Goal: Task Accomplishment & Management: Complete application form

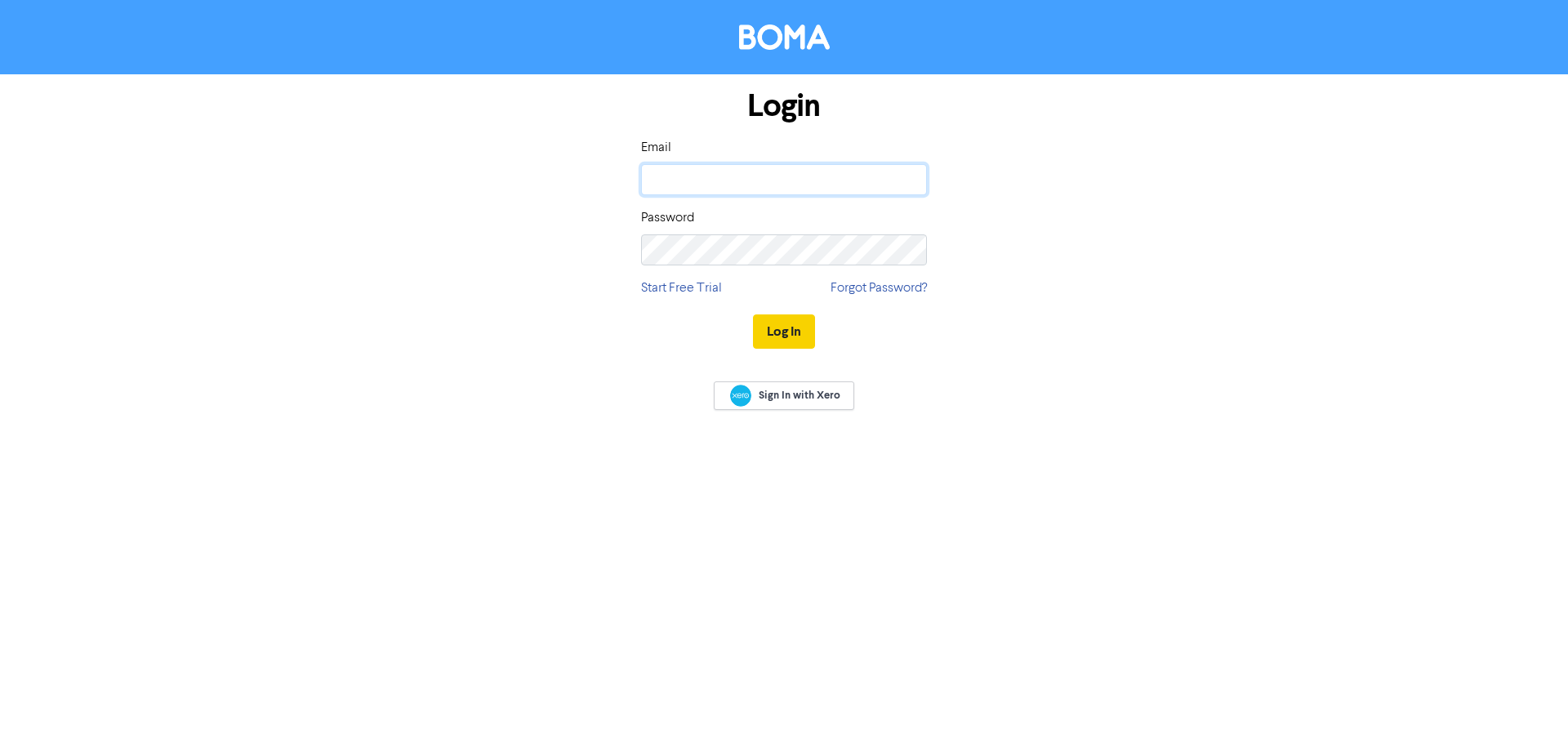
type input "[PERSON_NAME][EMAIL_ADDRESS][DOMAIN_NAME]"
click at [806, 328] on button "Log In" at bounding box center [784, 332] width 62 height 35
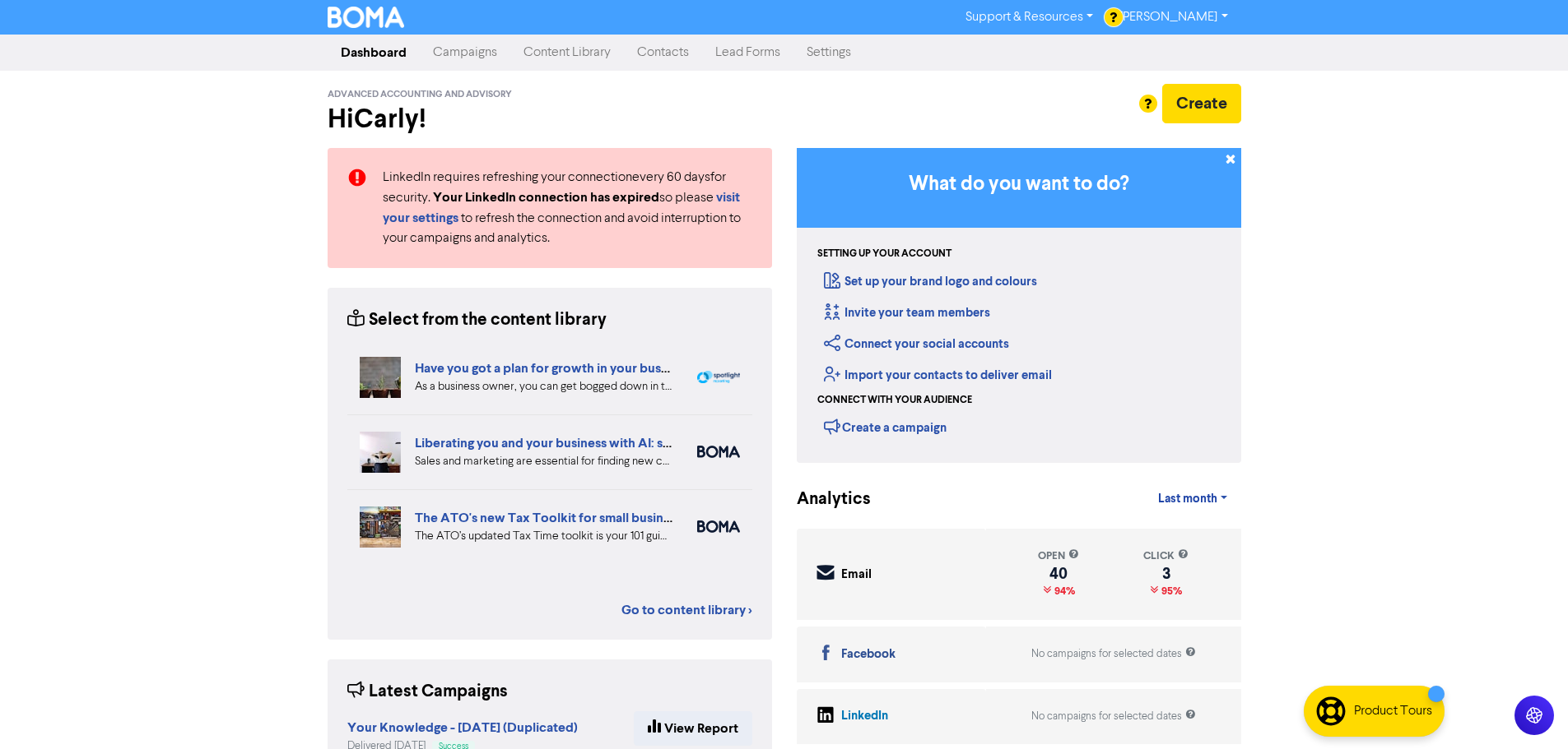
click at [658, 43] on link "Contacts" at bounding box center [663, 53] width 78 height 33
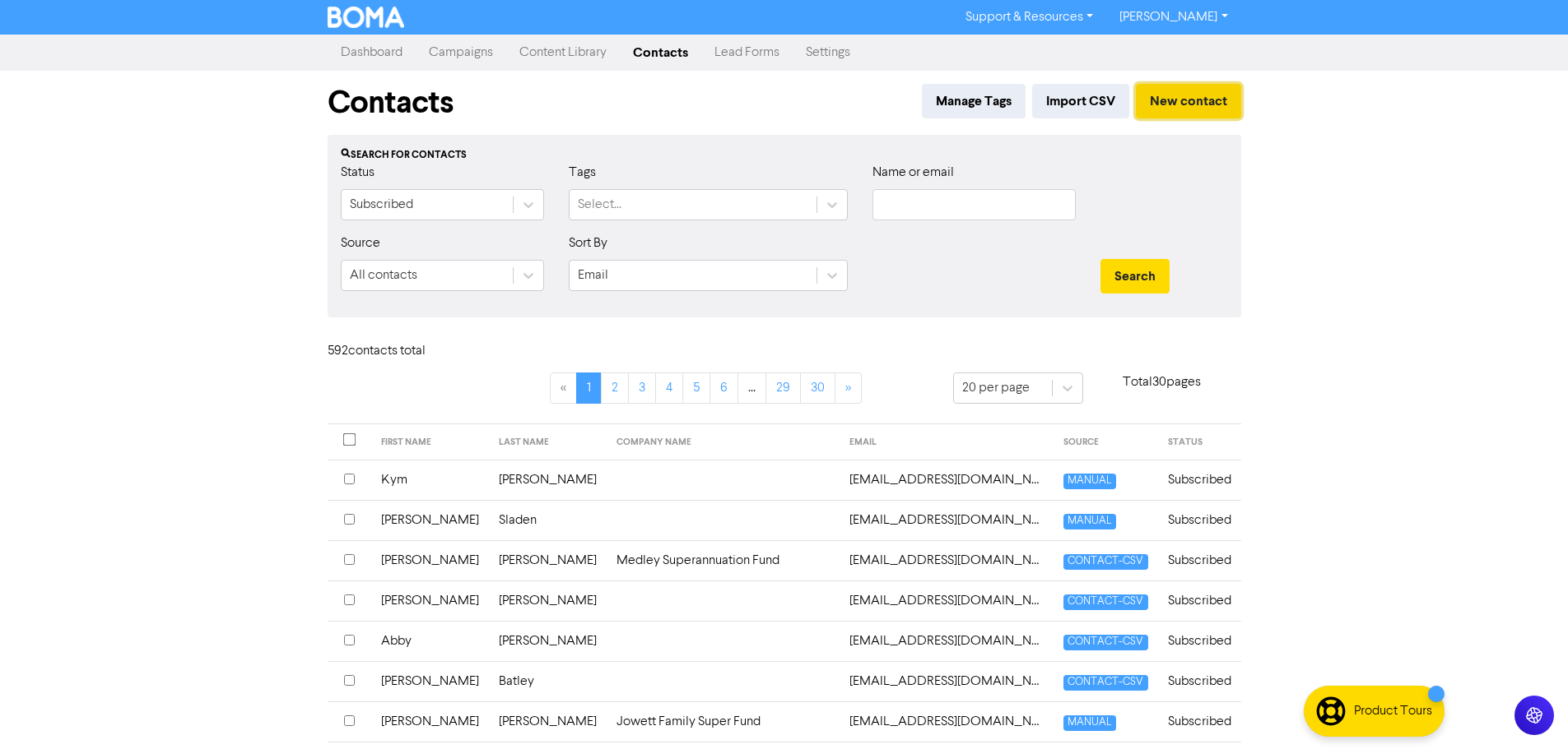
click at [1165, 93] on button "New contact" at bounding box center [1188, 101] width 106 height 35
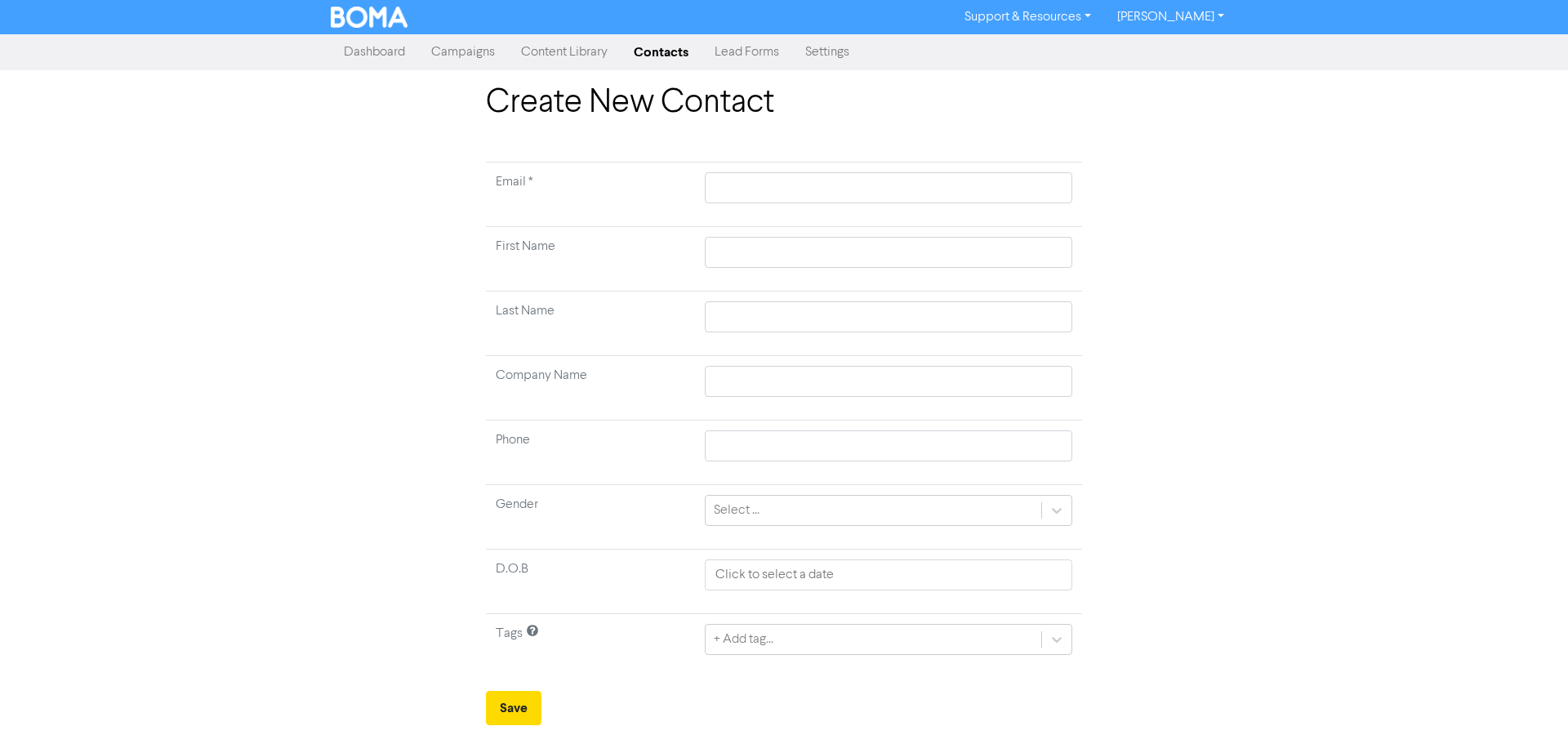
click at [743, 172] on td at bounding box center [888, 195] width 387 height 64
click at [747, 184] on input "text" at bounding box center [888, 188] width 367 height 31
paste input "[EMAIL_ADDRESS][DOMAIN_NAME]"
type input "[EMAIL_ADDRESS][DOMAIN_NAME]"
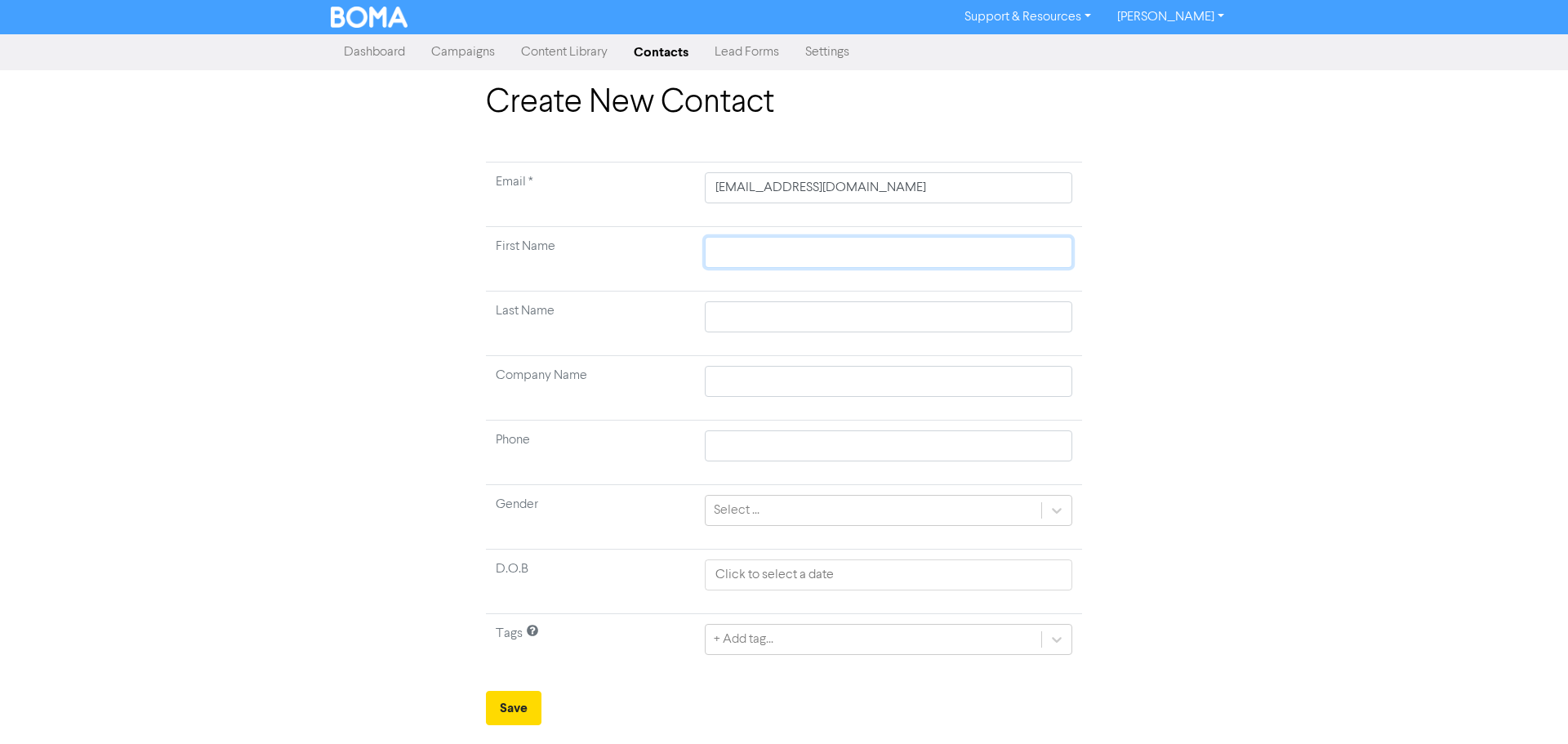
click at [756, 250] on input "text" at bounding box center [888, 253] width 367 height 31
type input "C"
type input "Ca"
type input "Cal"
type input "Call"
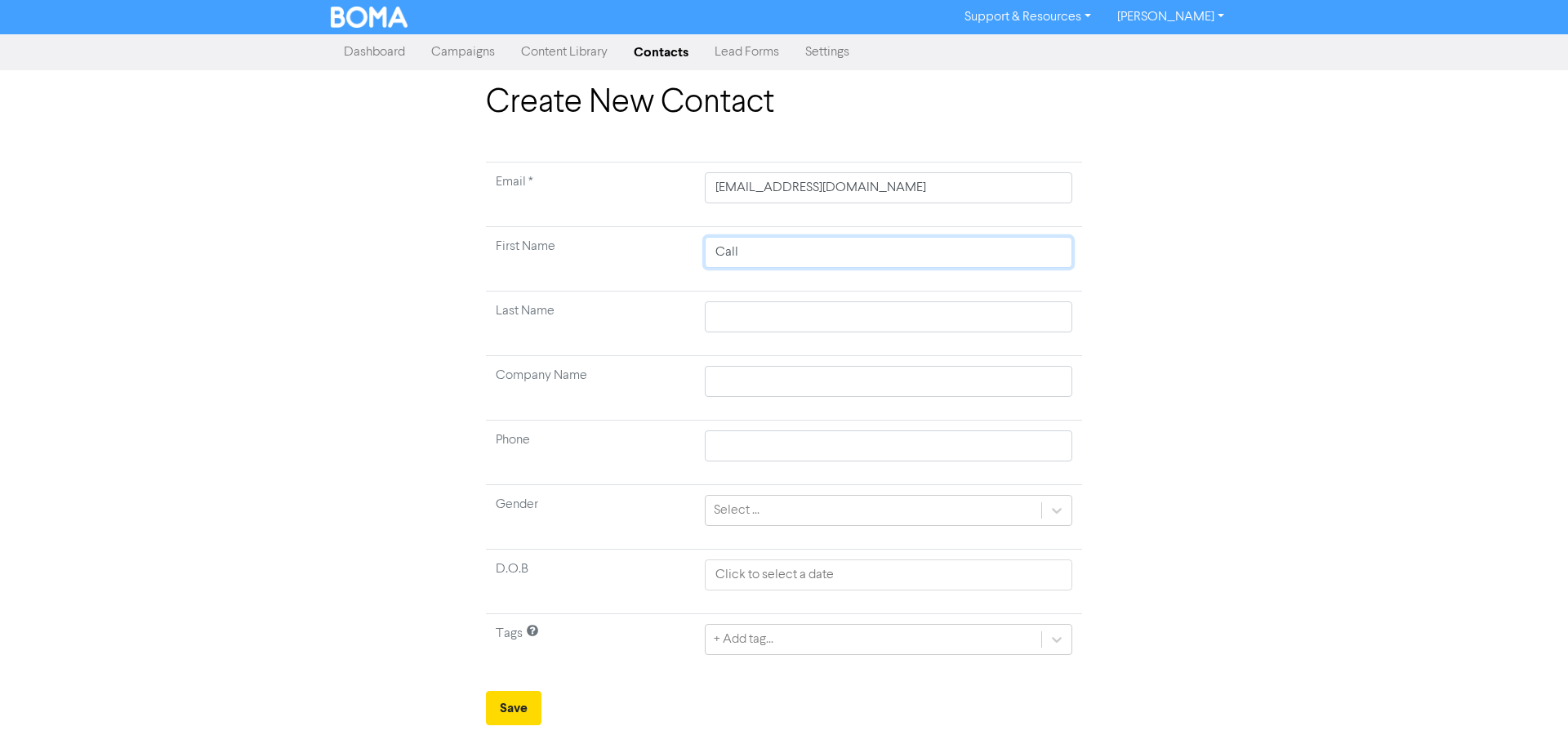
type input "Callu"
type input "Callum"
type input "O"
type input "Ol"
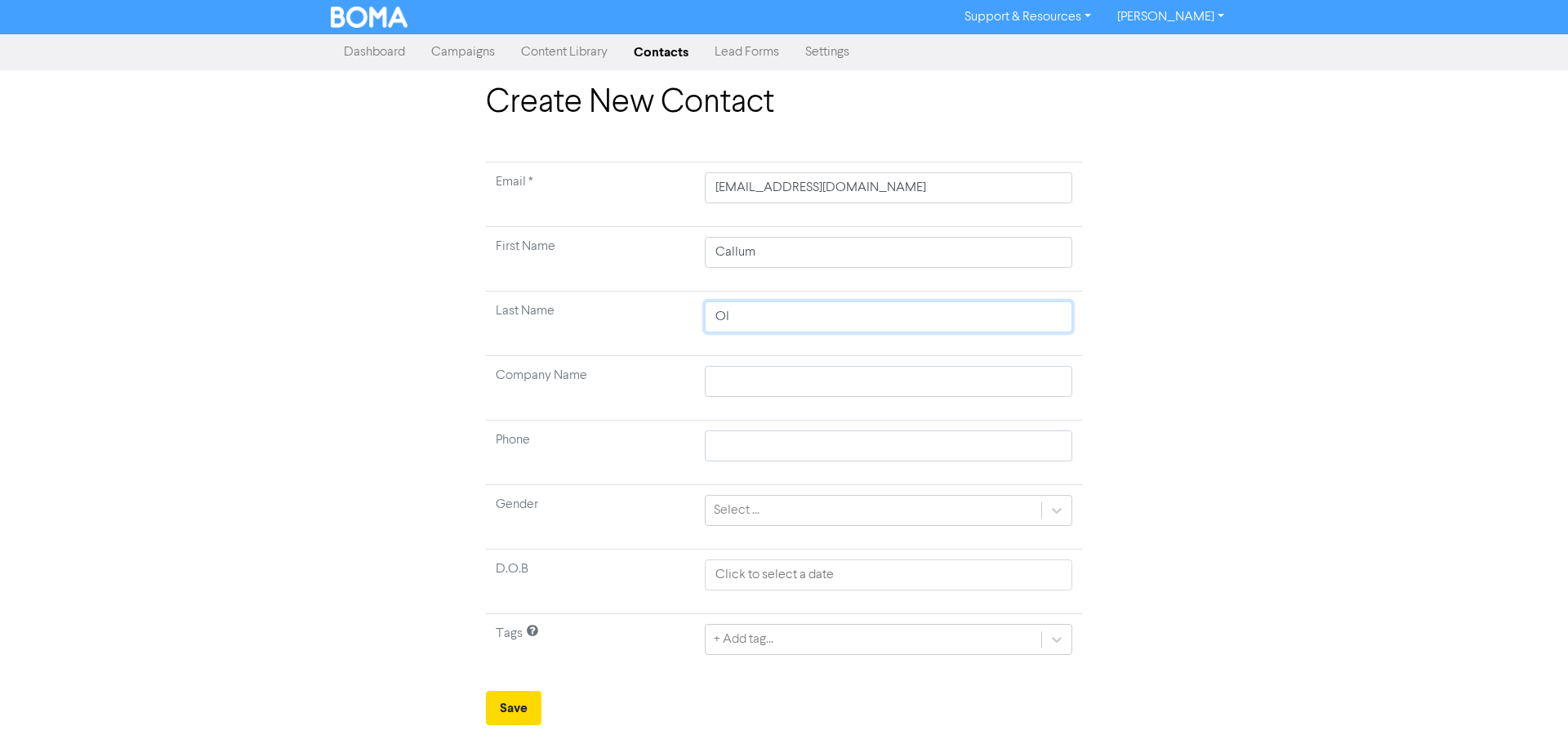
type input "Oli"
type input "Oliv"
type input "Olive"
type input "[PERSON_NAME]"
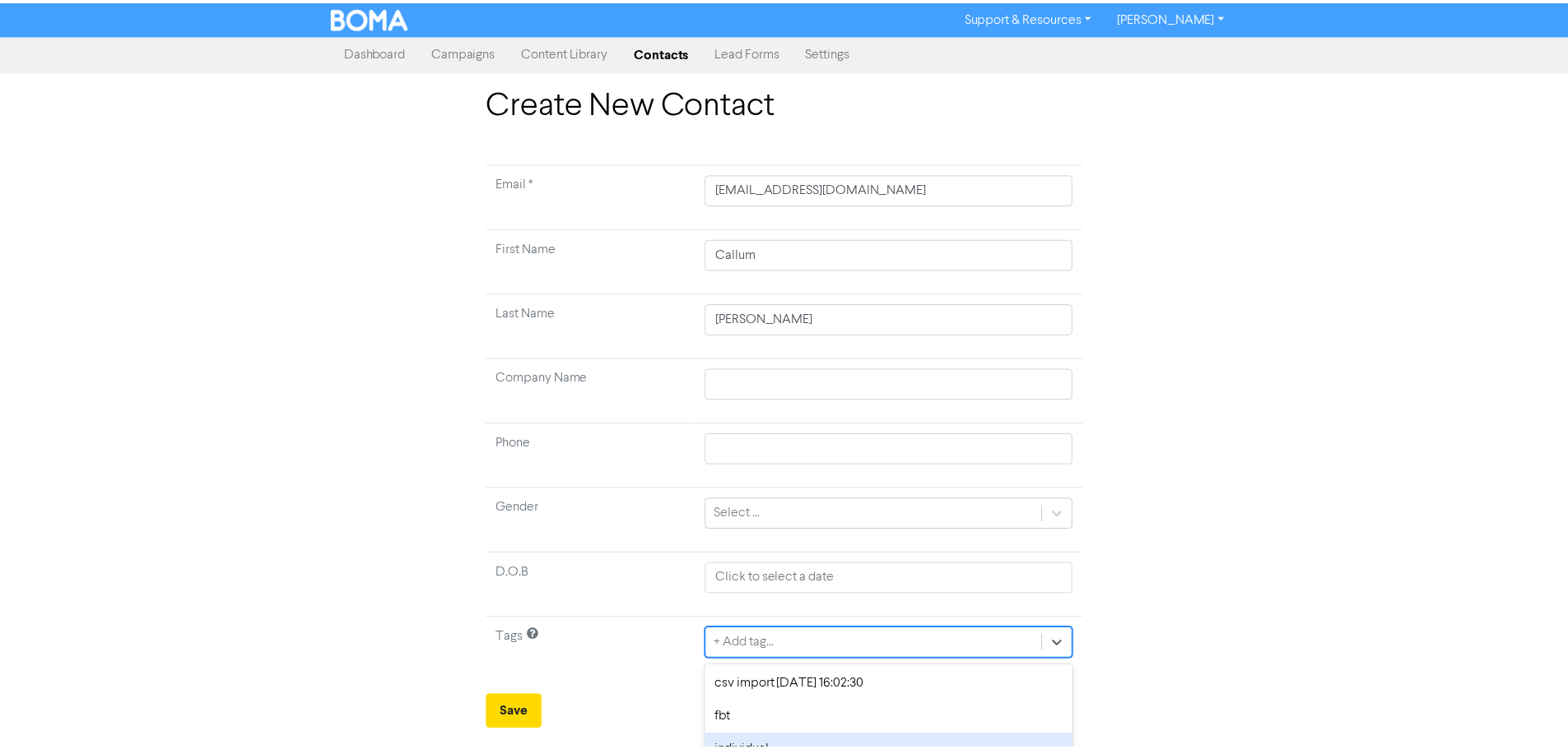
scroll to position [88, 0]
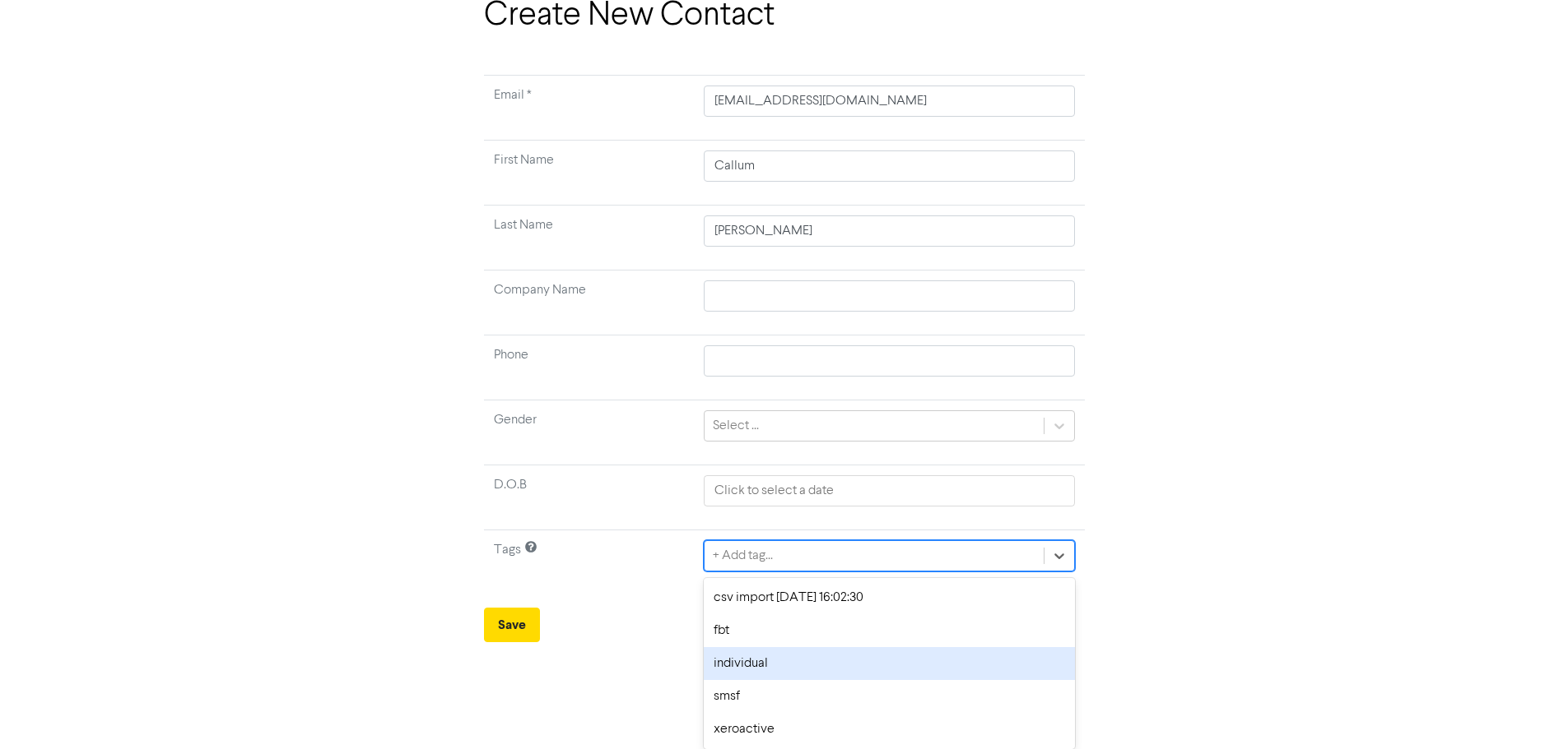
click at [789, 572] on div "option individual focused, 3 of 5. 5 results available. Use Up and Down to choo…" at bounding box center [888, 556] width 370 height 32
click at [770, 663] on div "individual" at bounding box center [888, 664] width 370 height 33
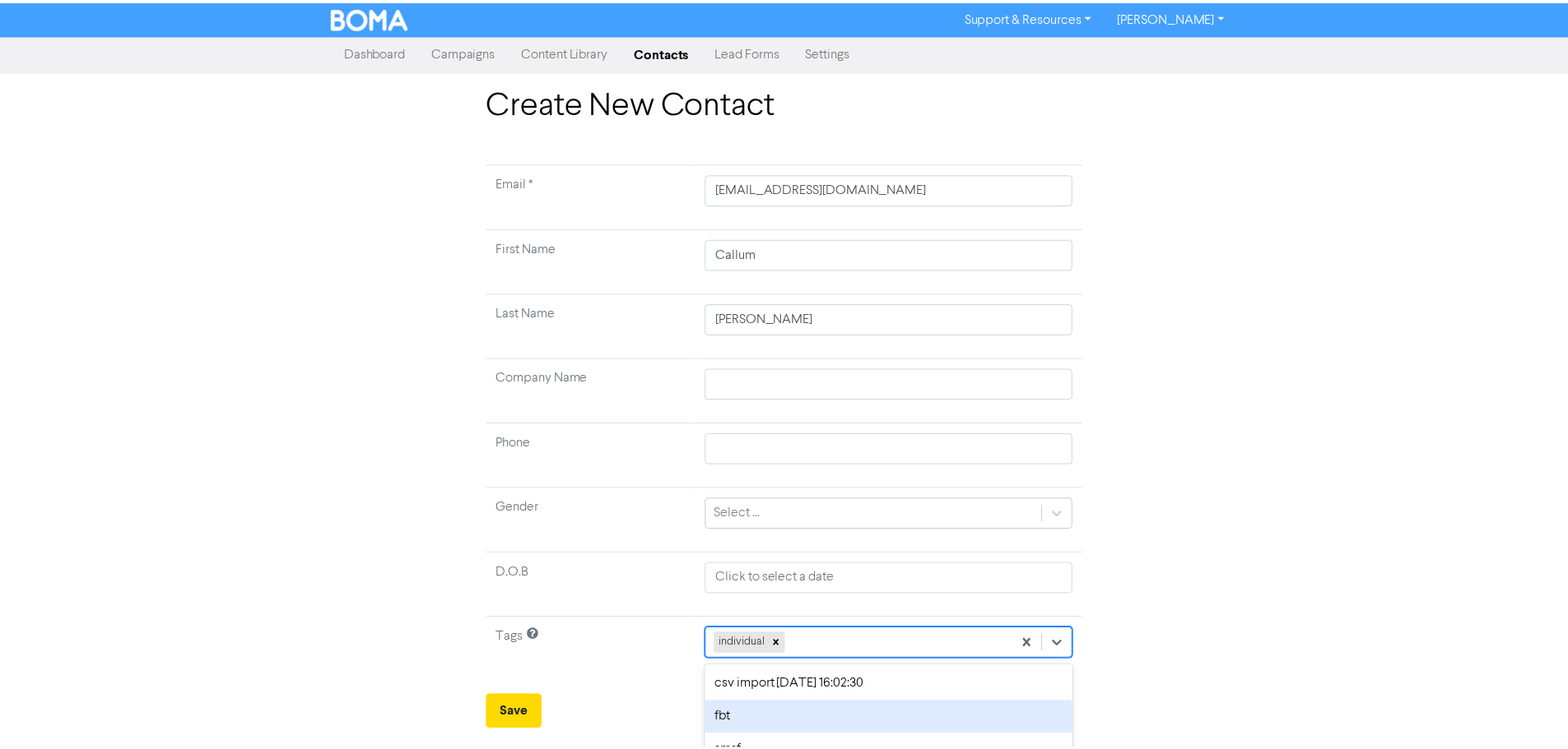
scroll to position [55, 0]
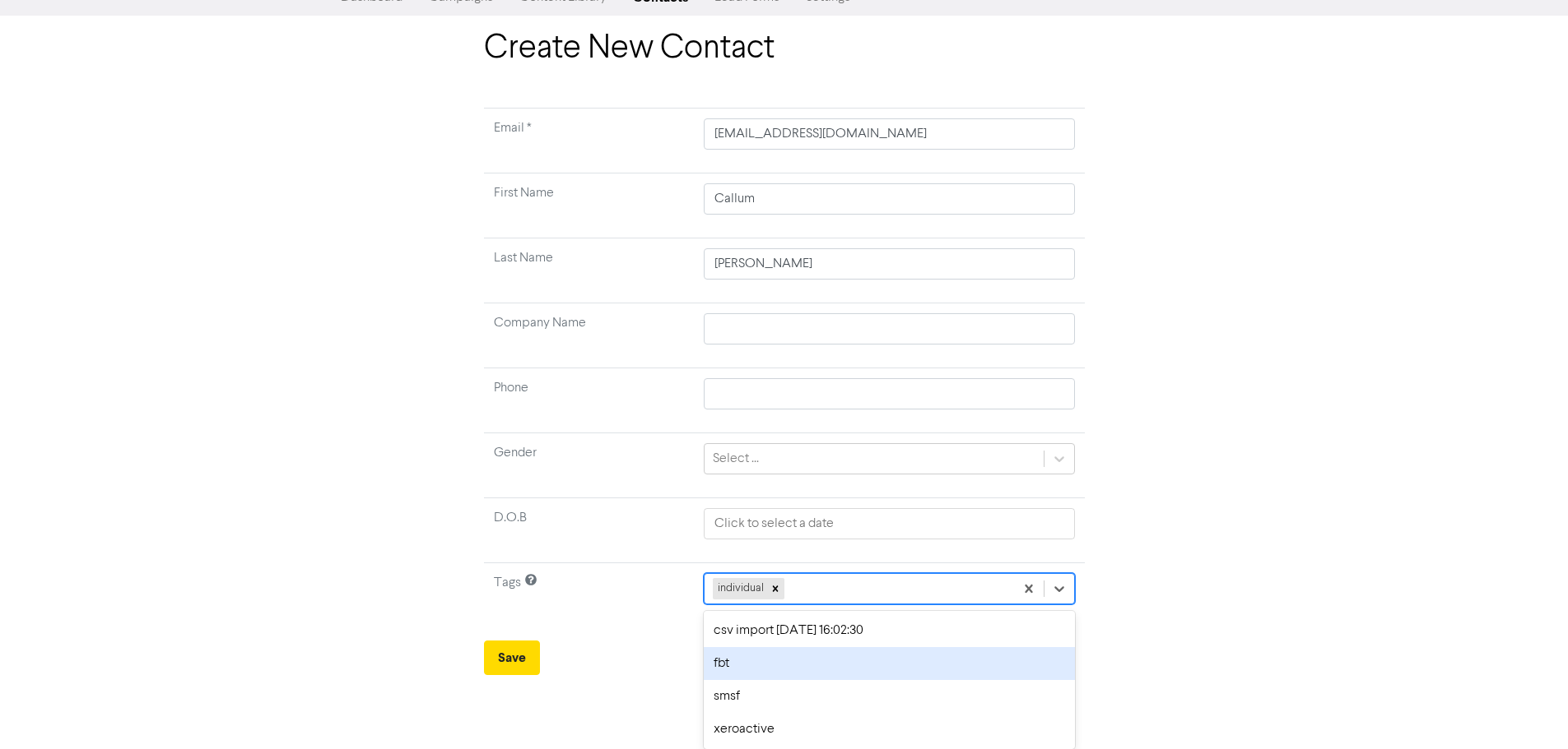
click at [827, 604] on div "option fbt focused, 2 of 5. 4 results available. Use Up and Down to choose opti…" at bounding box center [888, 589] width 370 height 32
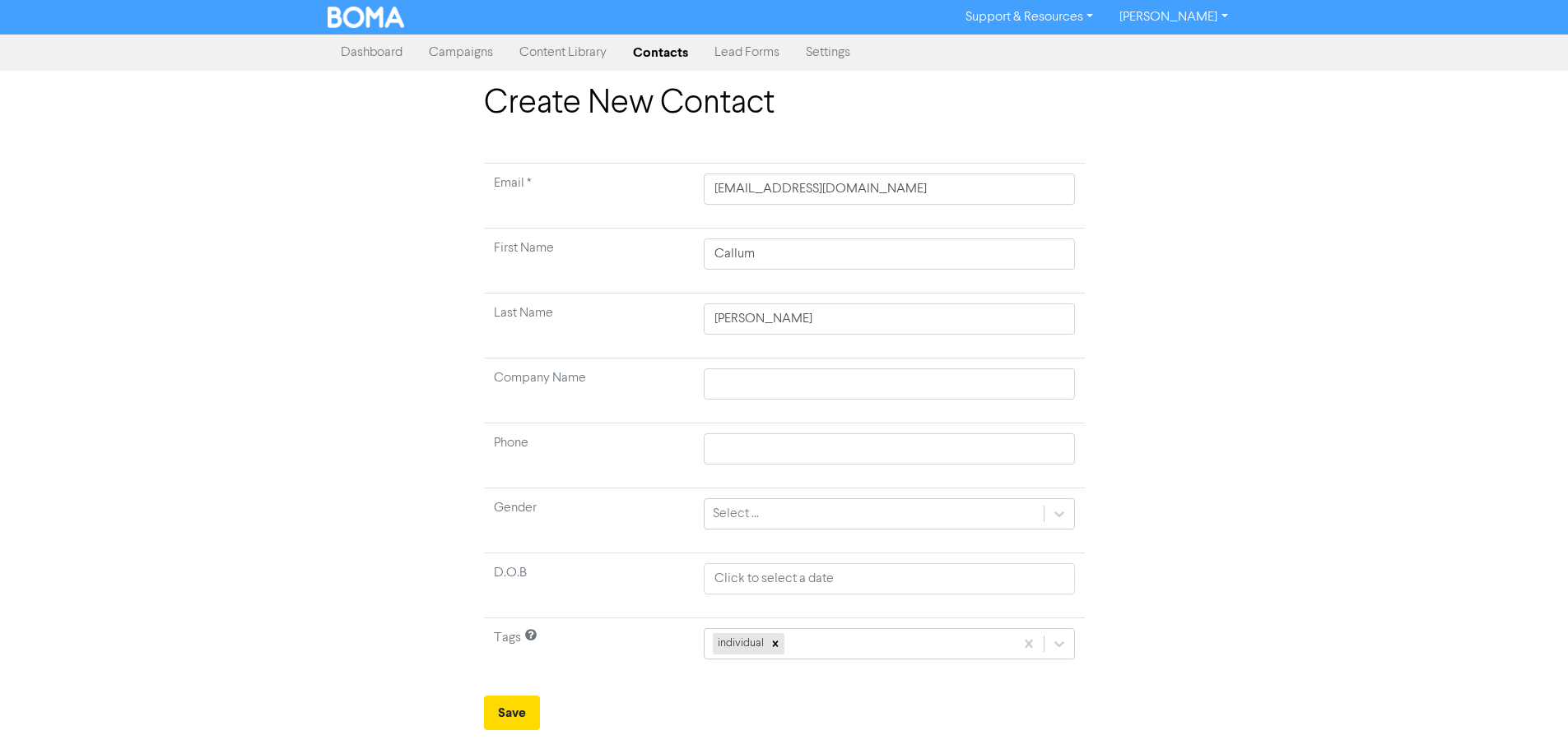
scroll to position [0, 0]
click at [1285, 508] on div "Create New Contact Email * [EMAIL_ADDRESS][DOMAIN_NAME] First Name Callum Last …" at bounding box center [789, 407] width 1580 height 647
click at [535, 709] on button "Save" at bounding box center [517, 713] width 56 height 35
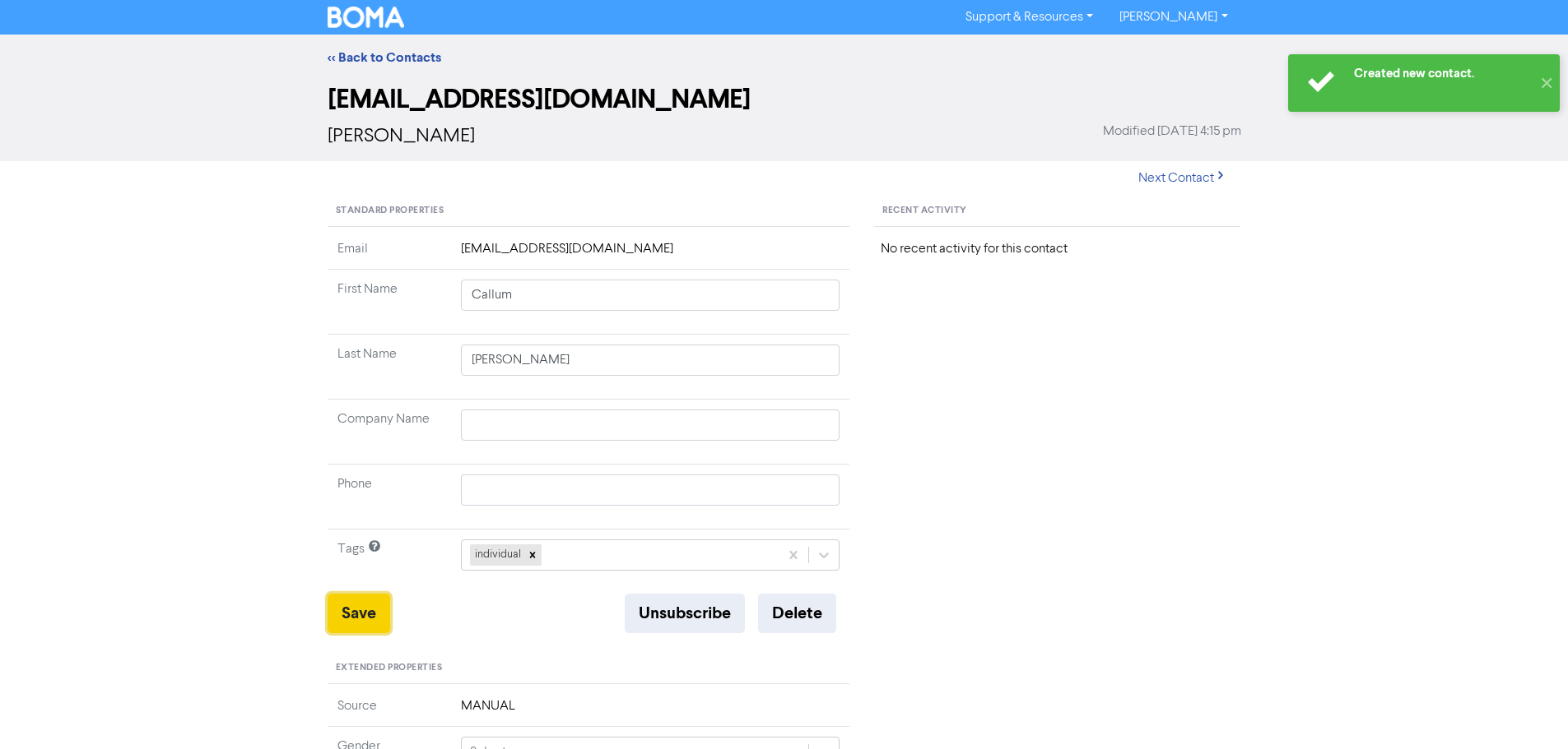
click at [329, 604] on button "Save" at bounding box center [359, 613] width 62 height 39
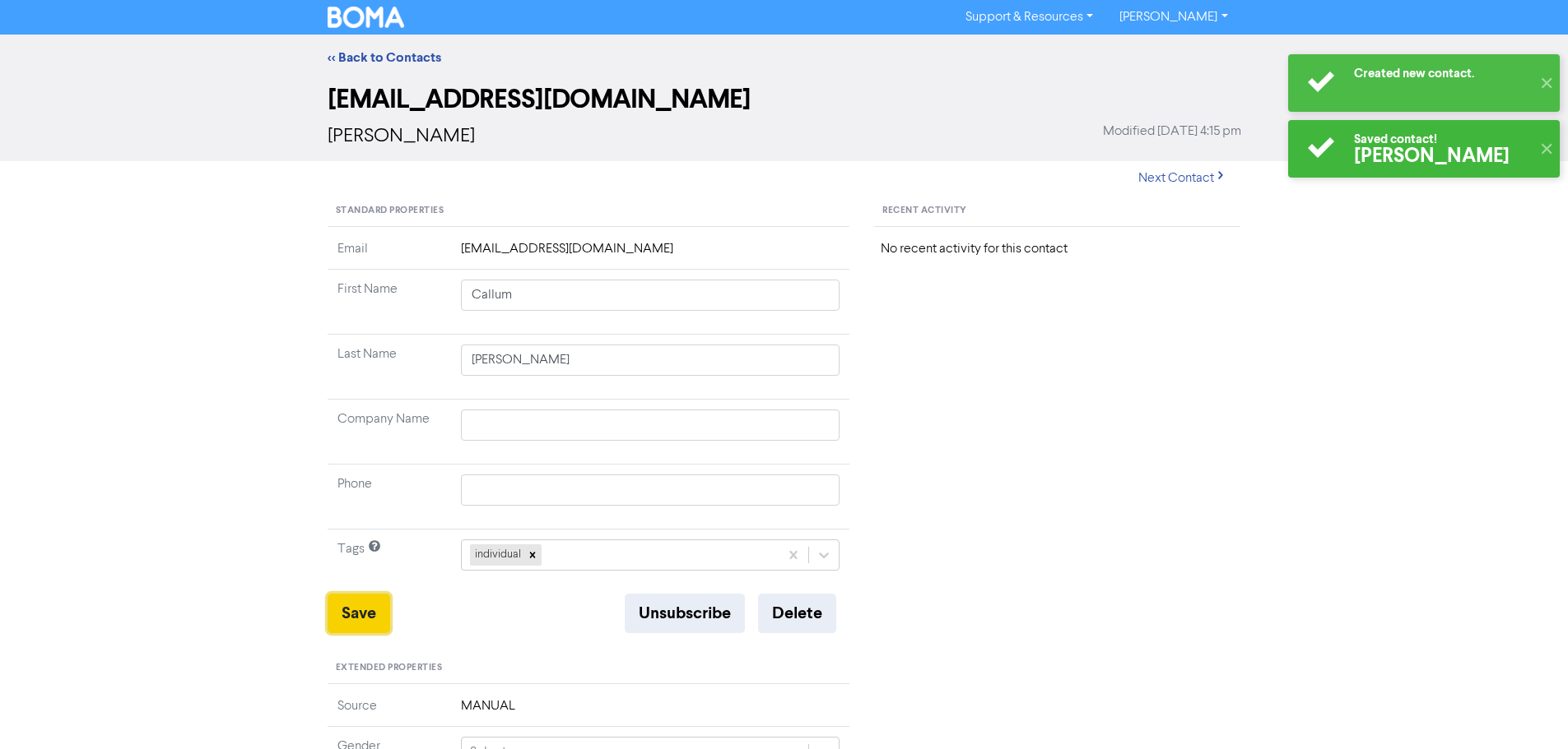
click at [366, 609] on button "Save" at bounding box center [359, 613] width 62 height 39
